Goal: Navigation & Orientation: Find specific page/section

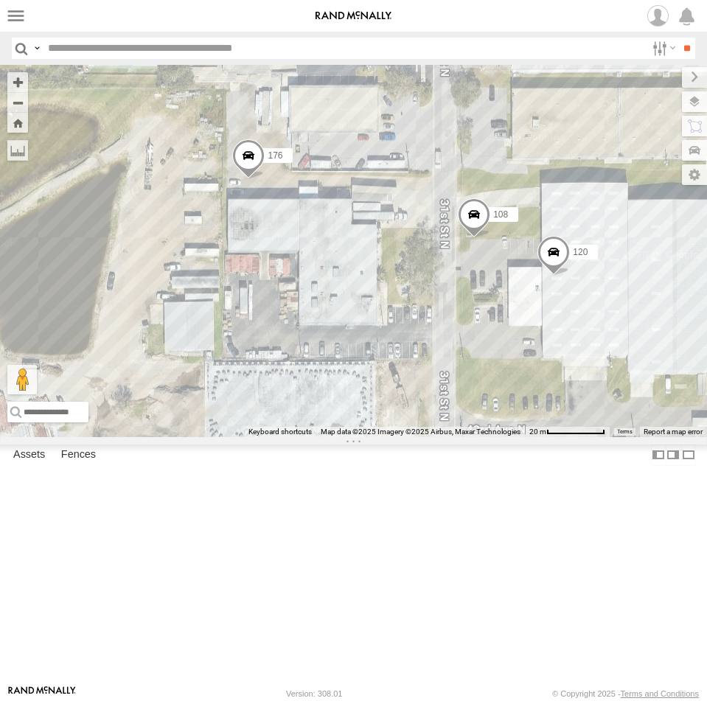
drag, startPoint x: 203, startPoint y: 187, endPoint x: 423, endPoint y: 430, distance: 327.8
click at [436, 437] on div "Avery Garret 116 TK 175 176 120 108" at bounding box center [353, 251] width 707 height 372
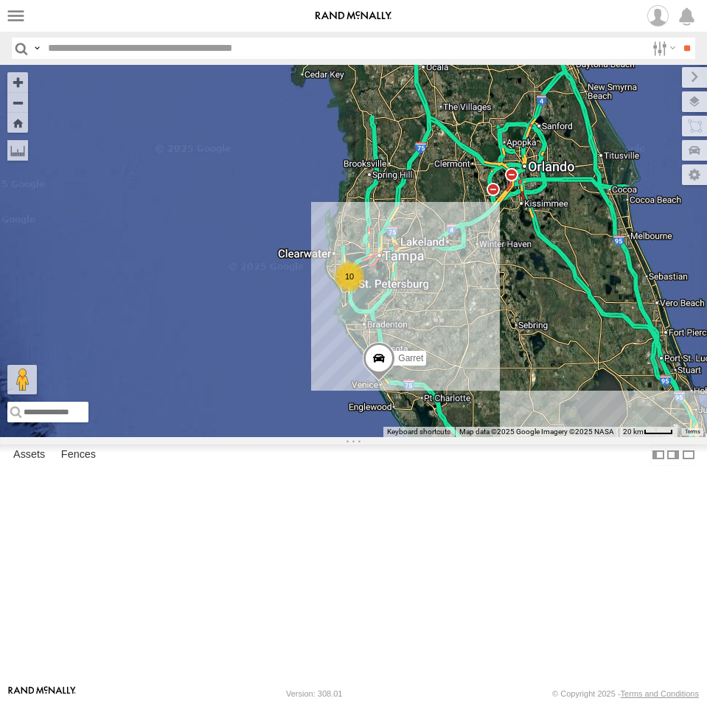
drag, startPoint x: 632, startPoint y: 461, endPoint x: 479, endPoint y: 425, distance: 156.8
click at [479, 427] on div "Garret 10" at bounding box center [353, 251] width 707 height 372
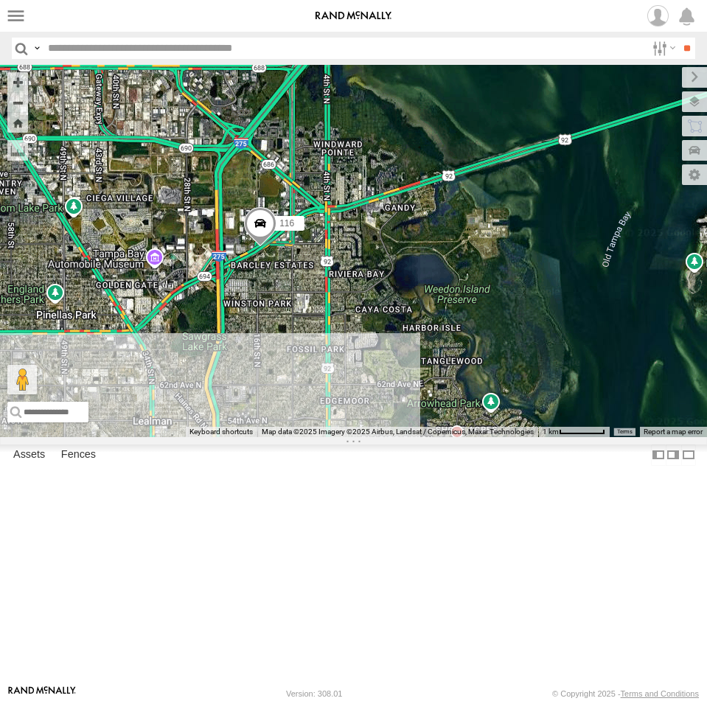
drag, startPoint x: 331, startPoint y: 367, endPoint x: 375, endPoint y: 371, distance: 44.4
click at [374, 371] on div "Garret Unused Tracker Avery 116 8" at bounding box center [353, 251] width 707 height 372
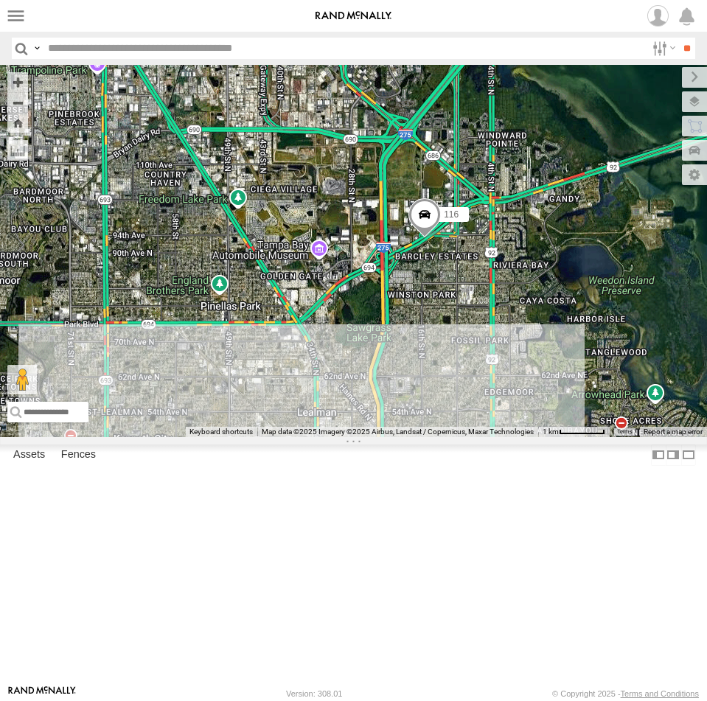
click at [0, 0] on label at bounding box center [0, 0] width 0 height 0
click at [0, 0] on span at bounding box center [0, 0] width 0 height 0
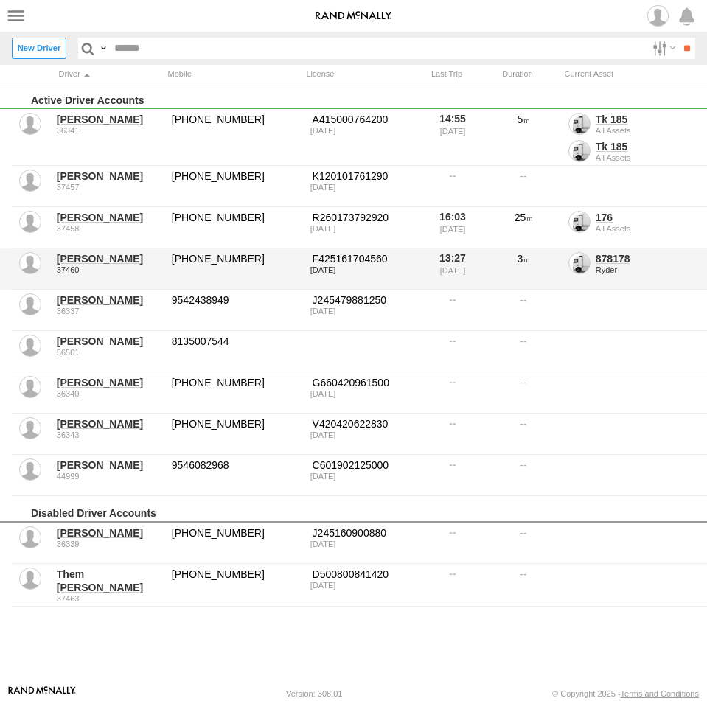
click at [366, 262] on div "F425161704560" at bounding box center [363, 258] width 106 height 13
click at [607, 264] on link "878178" at bounding box center [613, 259] width 35 height 12
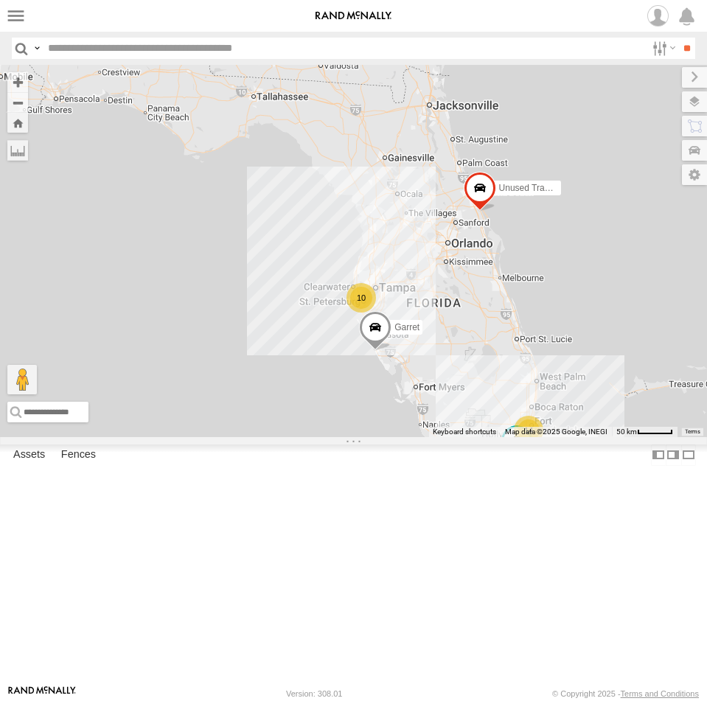
click at [0, 0] on span at bounding box center [0, 0] width 0 height 0
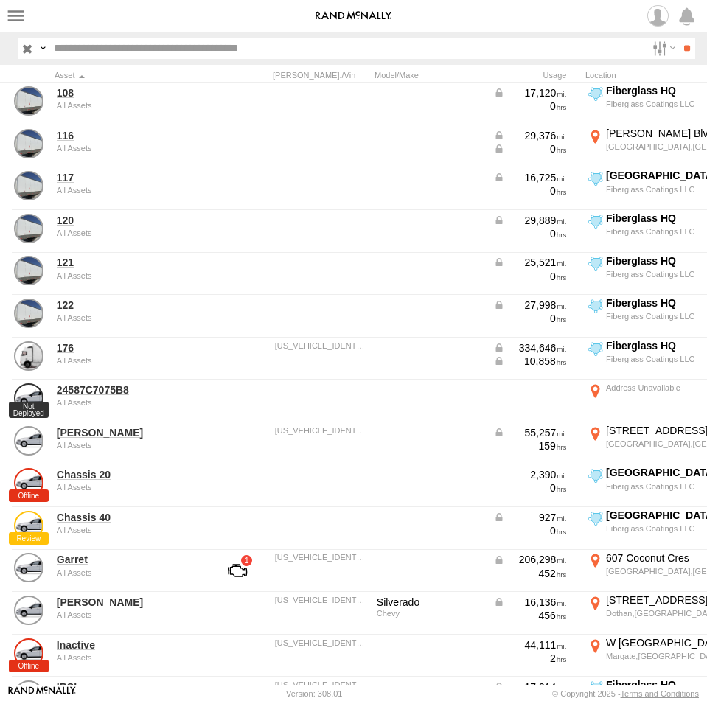
click at [0, 0] on div at bounding box center [0, 0] width 0 height 0
click at [0, 0] on label at bounding box center [0, 0] width 0 height 0
click at [0, 0] on div at bounding box center [0, 0] width 0 height 0
click at [0, 0] on span at bounding box center [0, 0] width 0 height 0
click at [0, 0] on div at bounding box center [0, 0] width 0 height 0
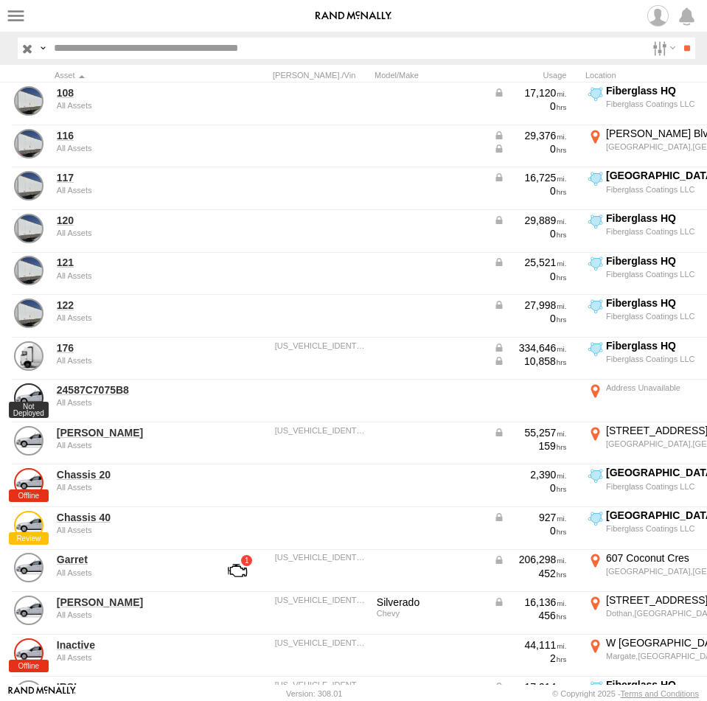
click at [0, 0] on span at bounding box center [0, 0] width 0 height 0
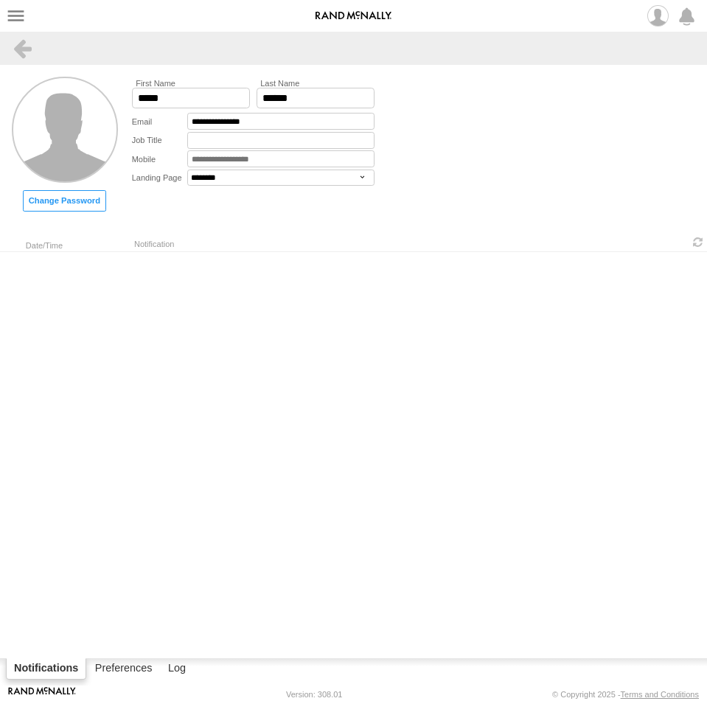
select select "********"
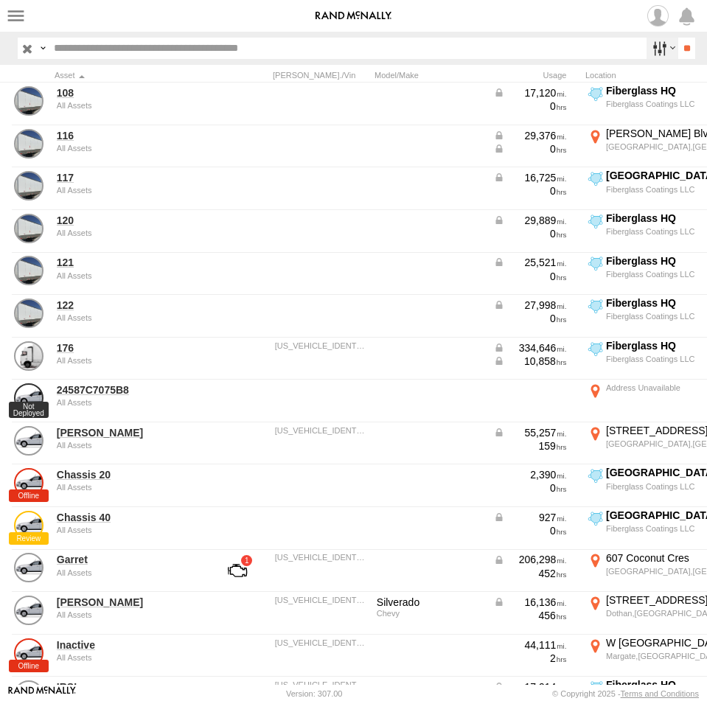
click at [655, 50] on label at bounding box center [662, 48] width 32 height 21
click at [0, 0] on span "Ryder" at bounding box center [0, 0] width 0 height 0
click at [682, 52] on input "**" at bounding box center [686, 48] width 17 height 21
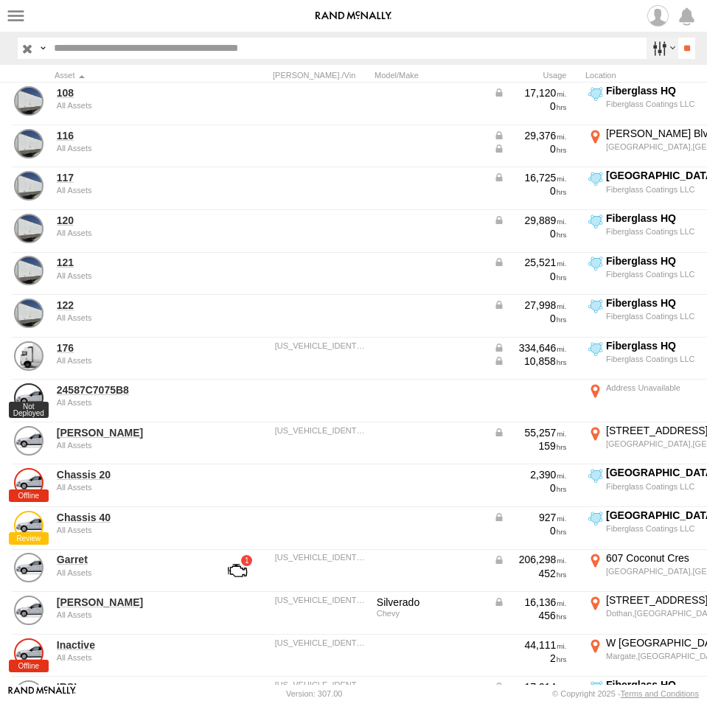
click at [646, 48] on label at bounding box center [662, 48] width 32 height 21
click at [0, 0] on span "All Assets" at bounding box center [0, 0] width 0 height 0
click at [0, 0] on span "Ryder" at bounding box center [0, 0] width 0 height 0
click at [688, 48] on input "**" at bounding box center [686, 48] width 17 height 21
click at [0, 0] on link "Rand ELD" at bounding box center [0, 0] width 0 height 0
